Goal: Transaction & Acquisition: Book appointment/travel/reservation

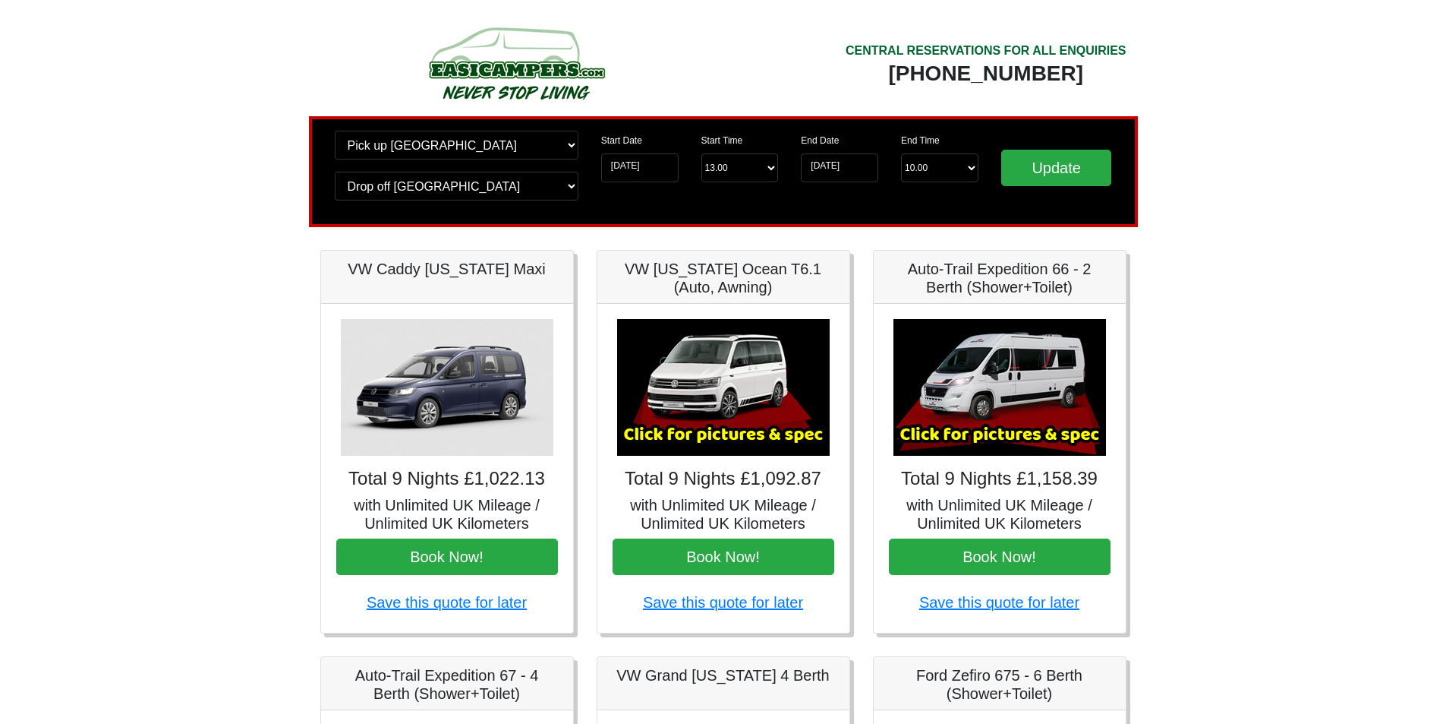
click at [1021, 395] on img at bounding box center [1000, 387] width 213 height 137
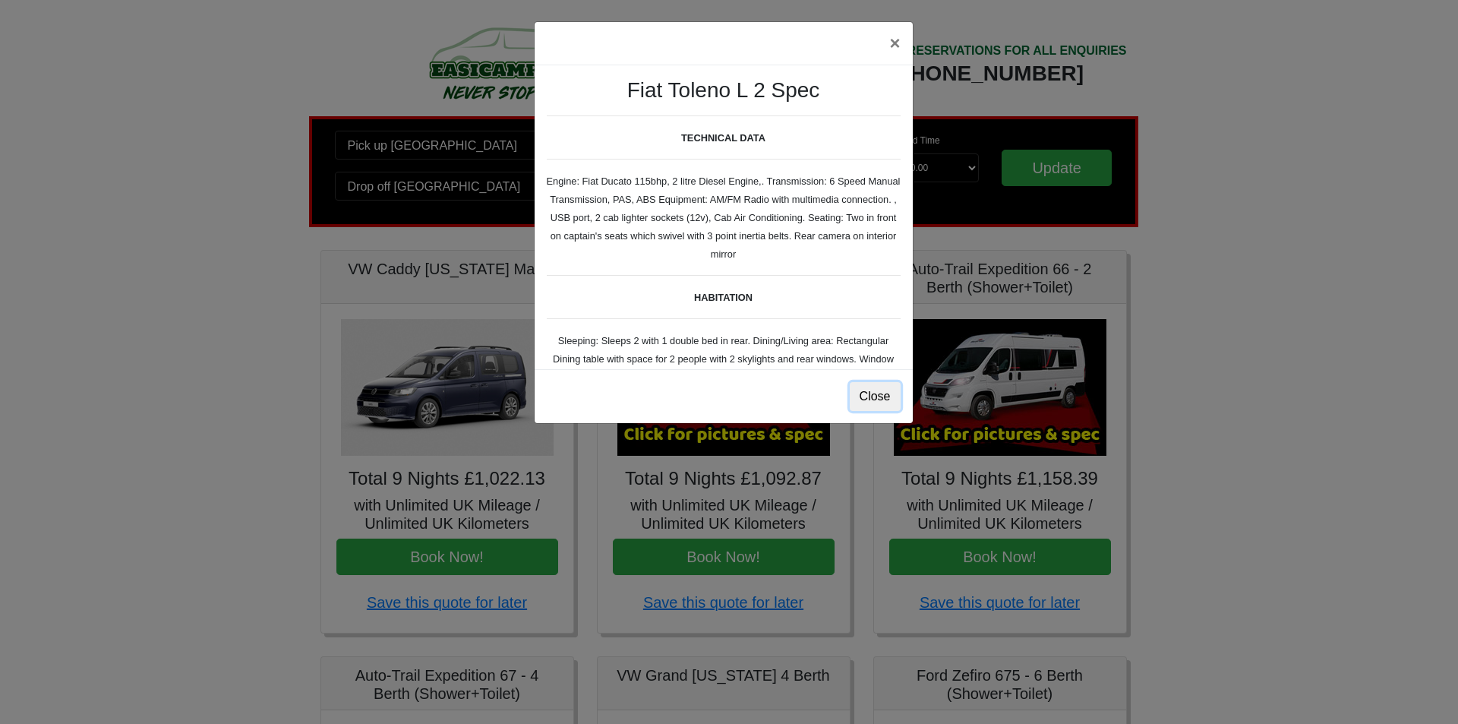
click at [882, 398] on button "Close" at bounding box center [875, 396] width 51 height 29
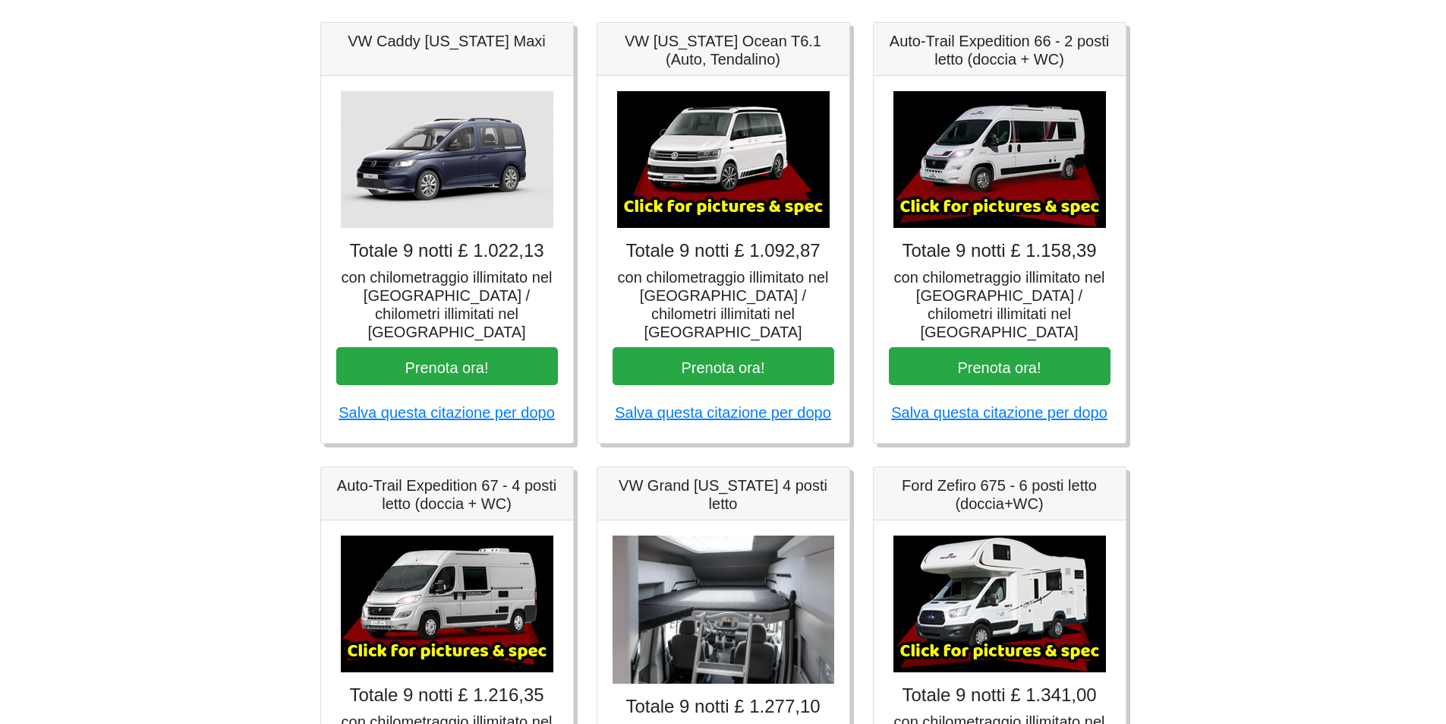
scroll to position [304, 0]
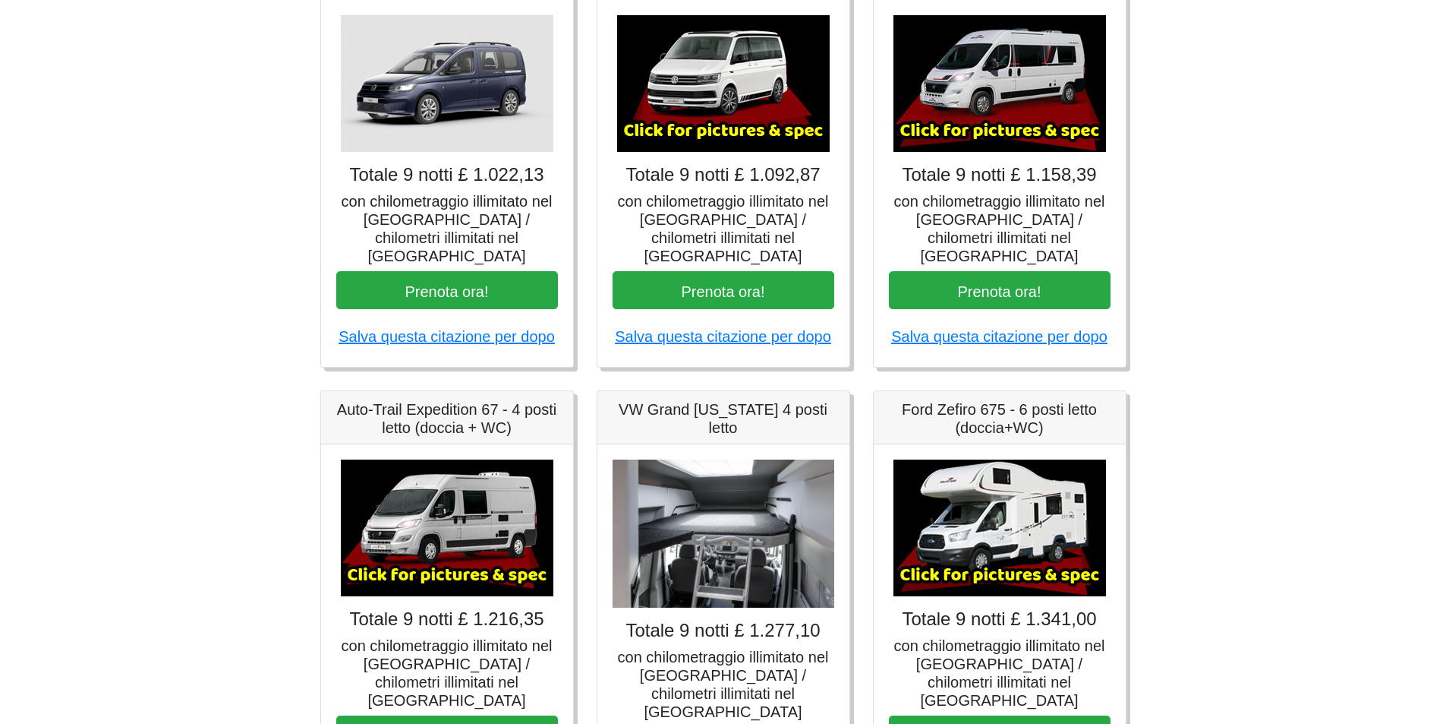
click at [1021, 221] on font "con chilometraggio illimitato nel [GEOGRAPHIC_DATA] / chilometri illimitati nel…" at bounding box center [999, 228] width 211 height 71
click at [1014, 285] on button "Prenota ora!" at bounding box center [1000, 290] width 222 height 39
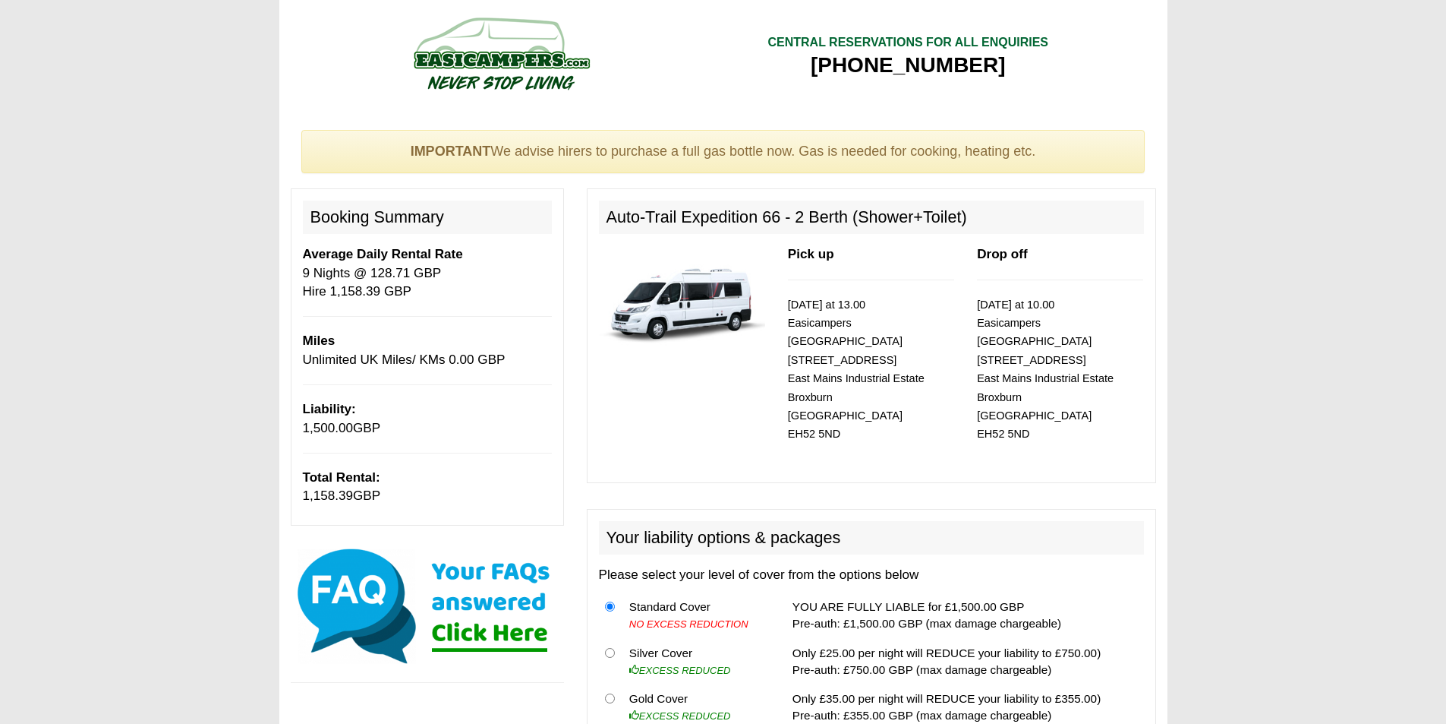
scroll to position [152, 0]
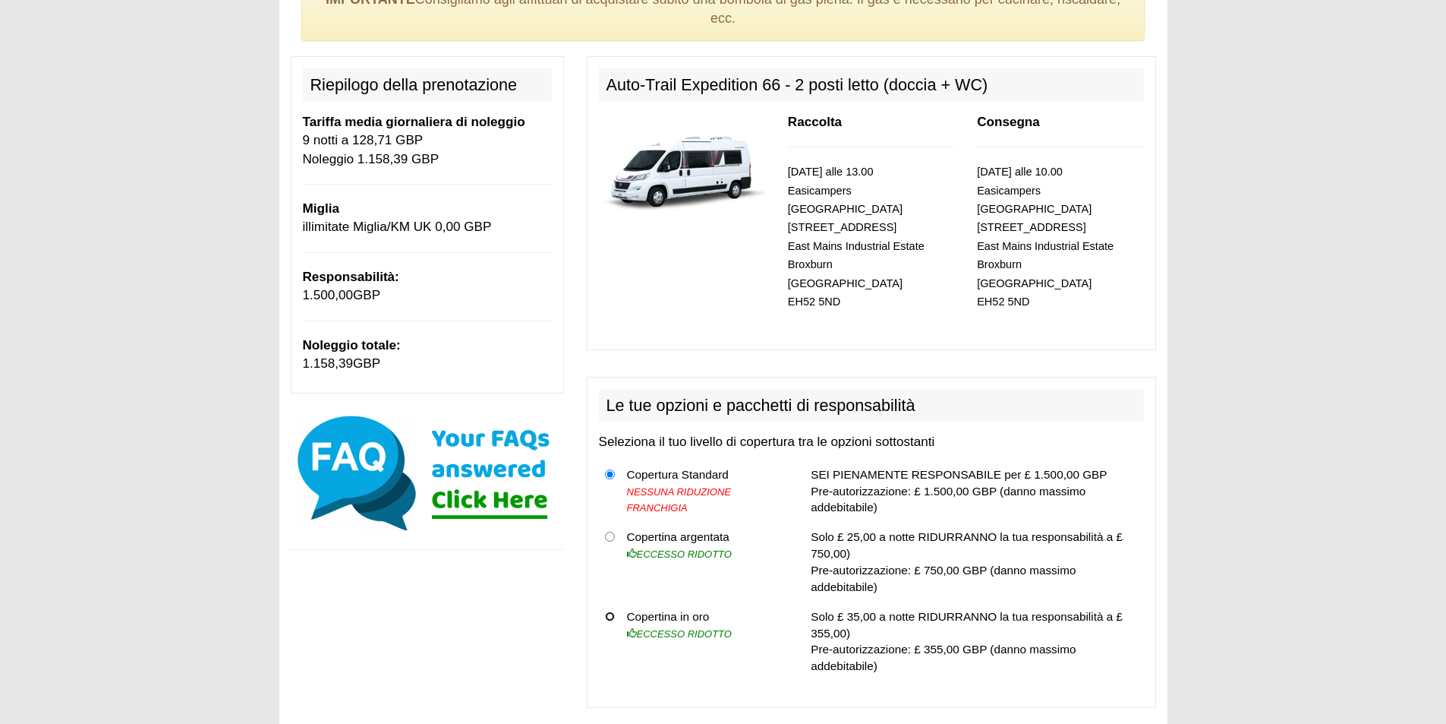
click at [608, 611] on input "radio" at bounding box center [610, 616] width 10 height 10
radio input "true"
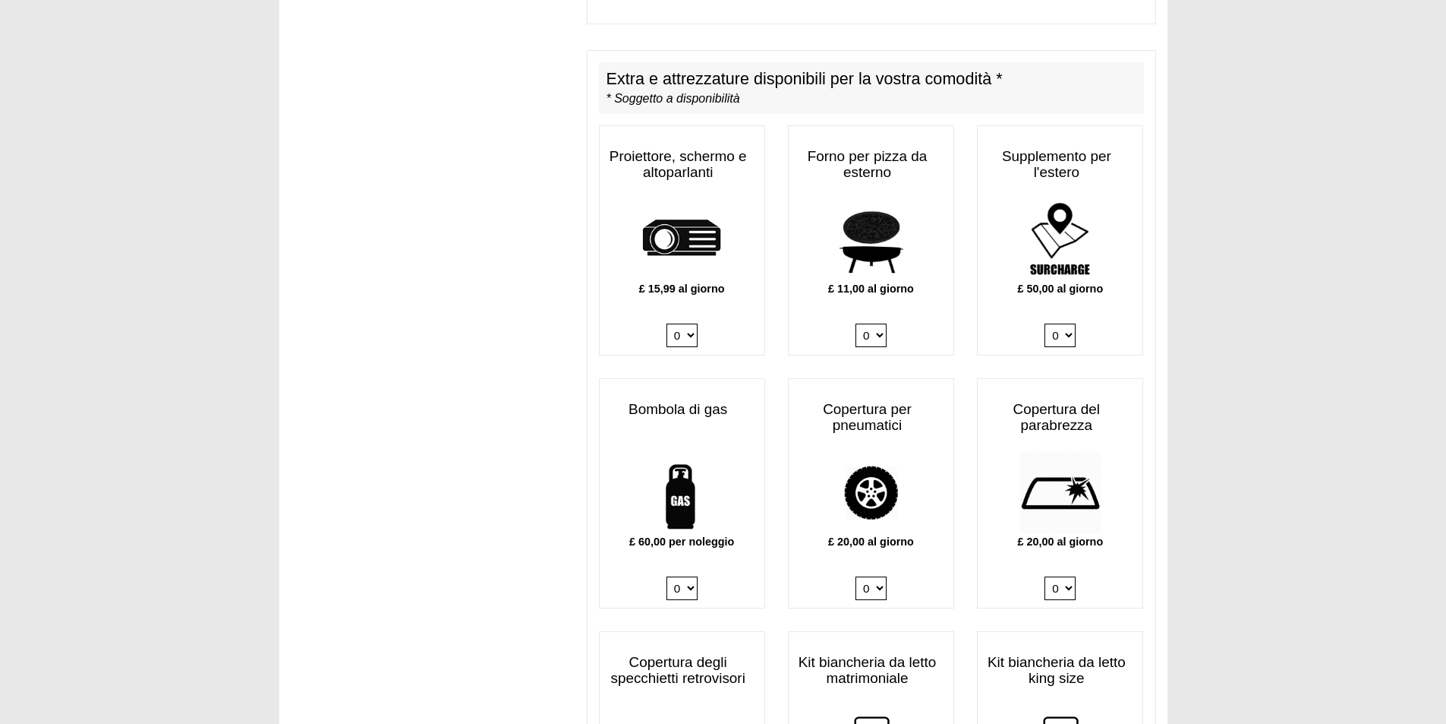
scroll to position [987, 0]
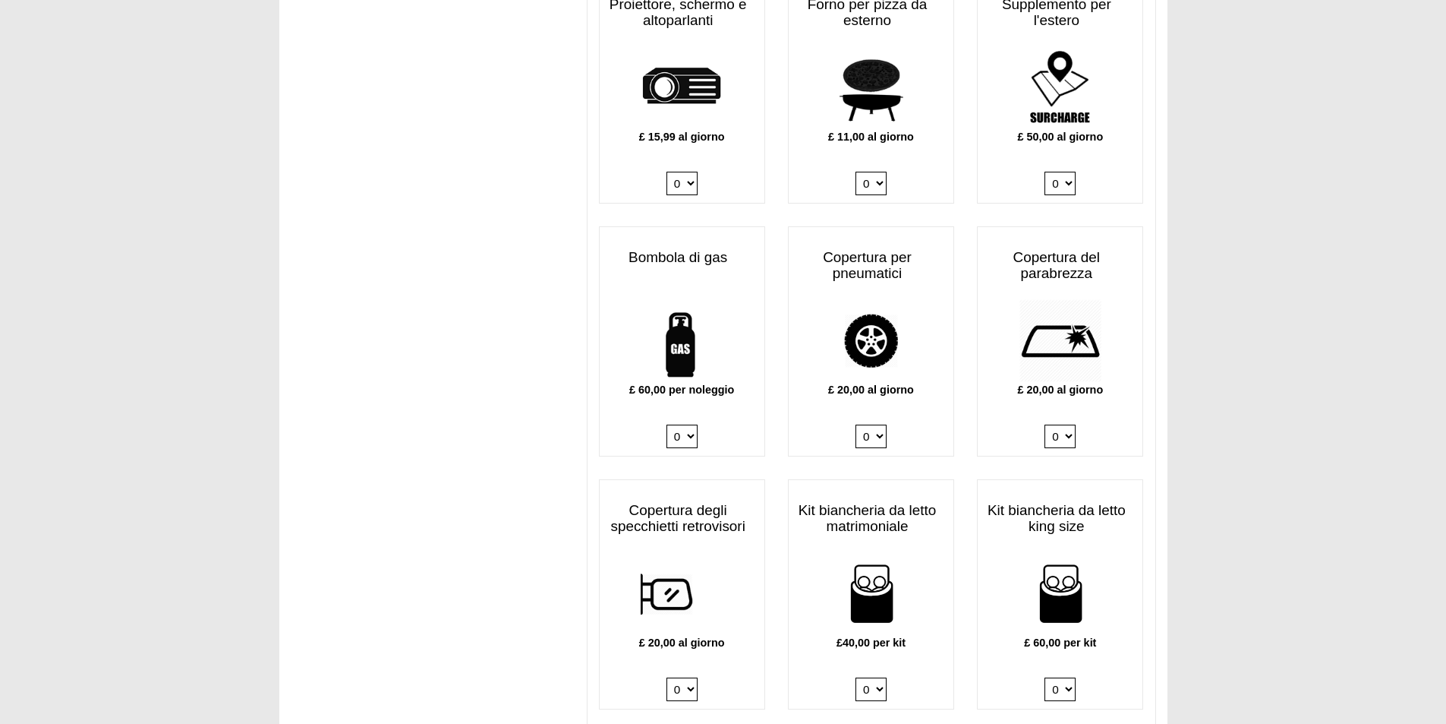
click at [1062, 424] on select "0 1" at bounding box center [1060, 436] width 31 height 24
click at [1053, 424] on select "0 1" at bounding box center [1060, 436] width 31 height 24
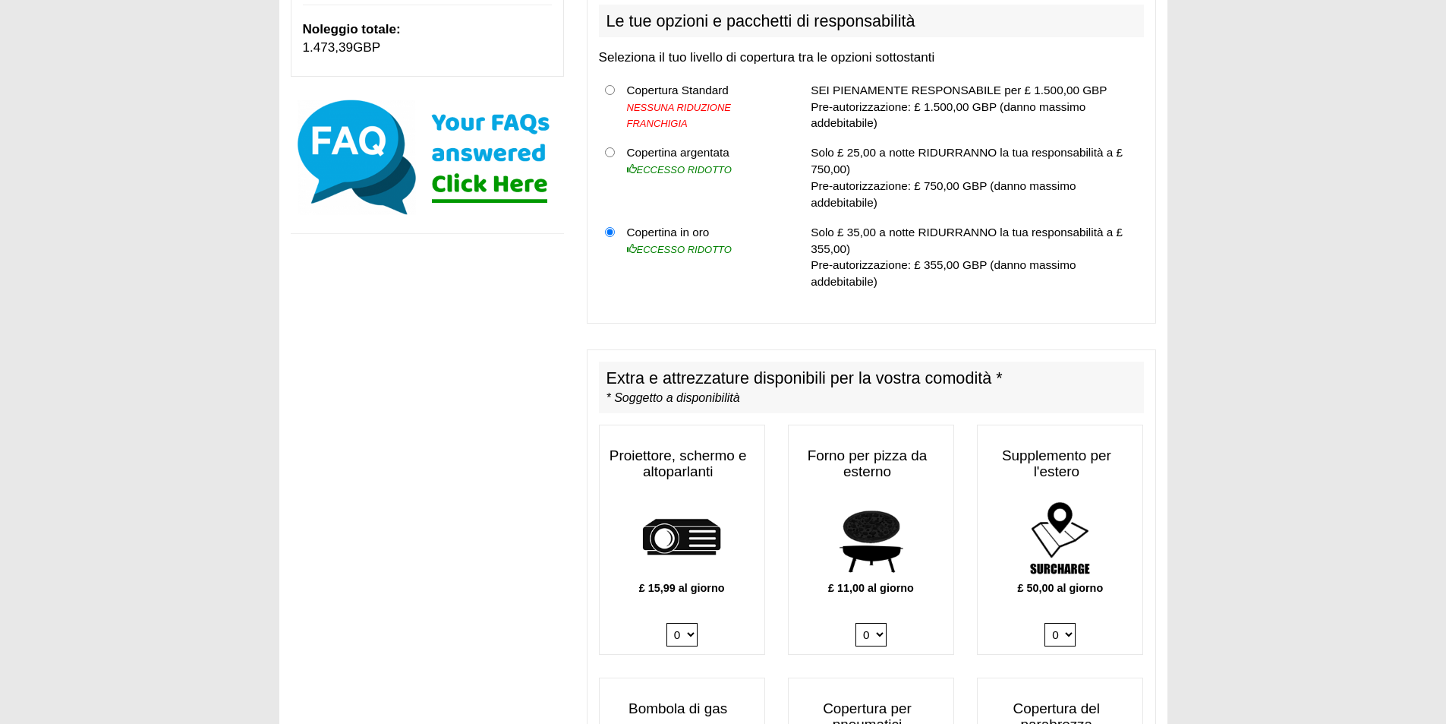
scroll to position [5, 0]
